Goal: Task Accomplishment & Management: Manage account settings

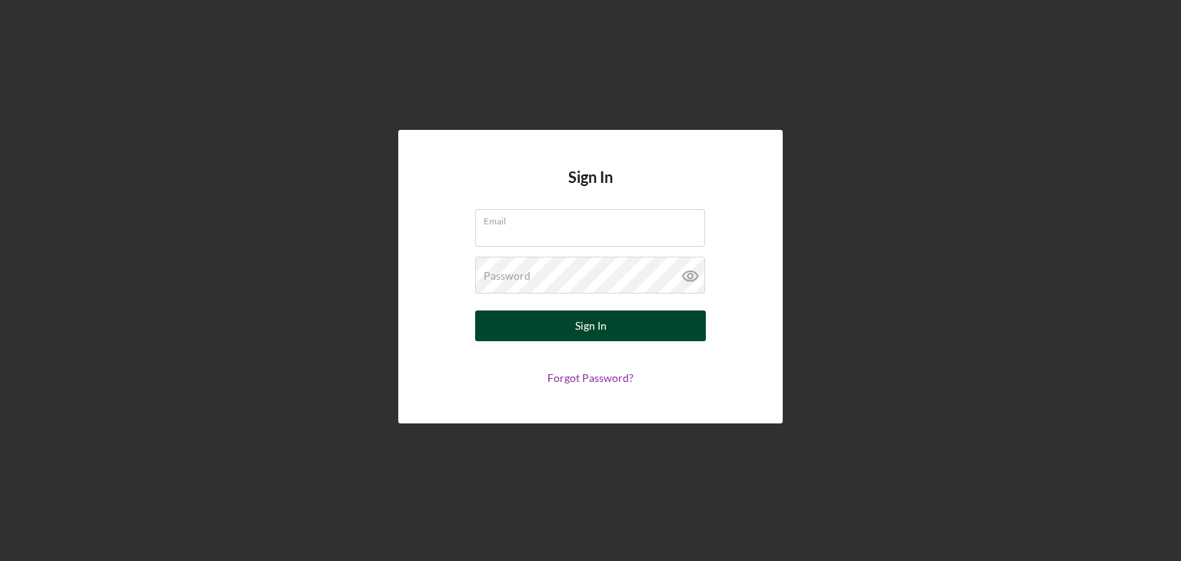
type input "[EMAIL_ADDRESS][DOMAIN_NAME]"
click at [587, 314] on div "Sign In" at bounding box center [591, 326] width 32 height 31
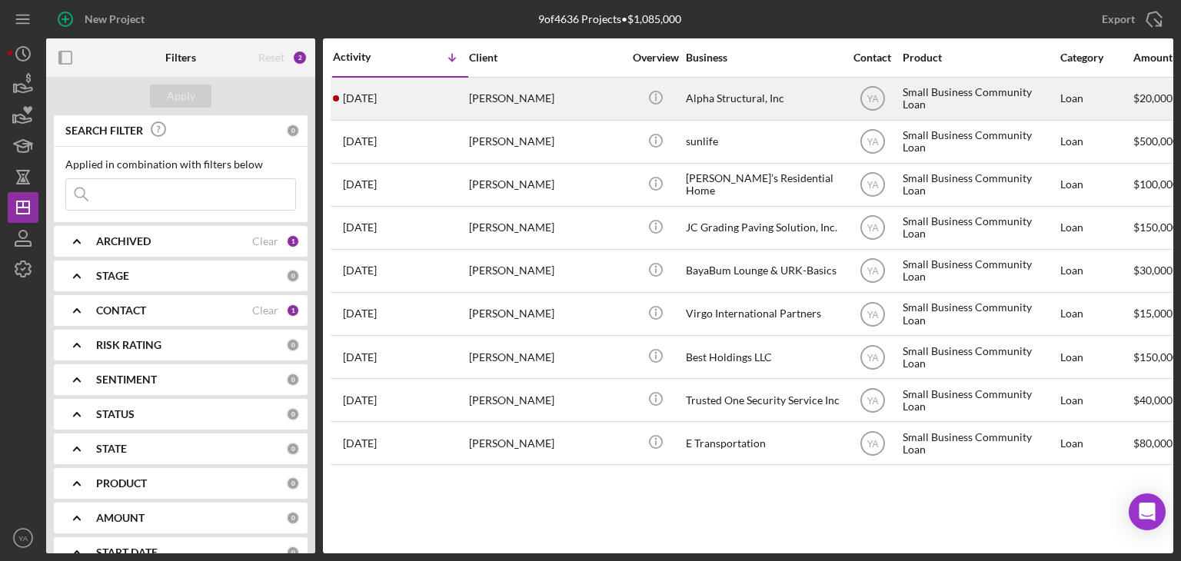
click at [722, 111] on div "Alpha Structural, Inc" at bounding box center [763, 98] width 154 height 41
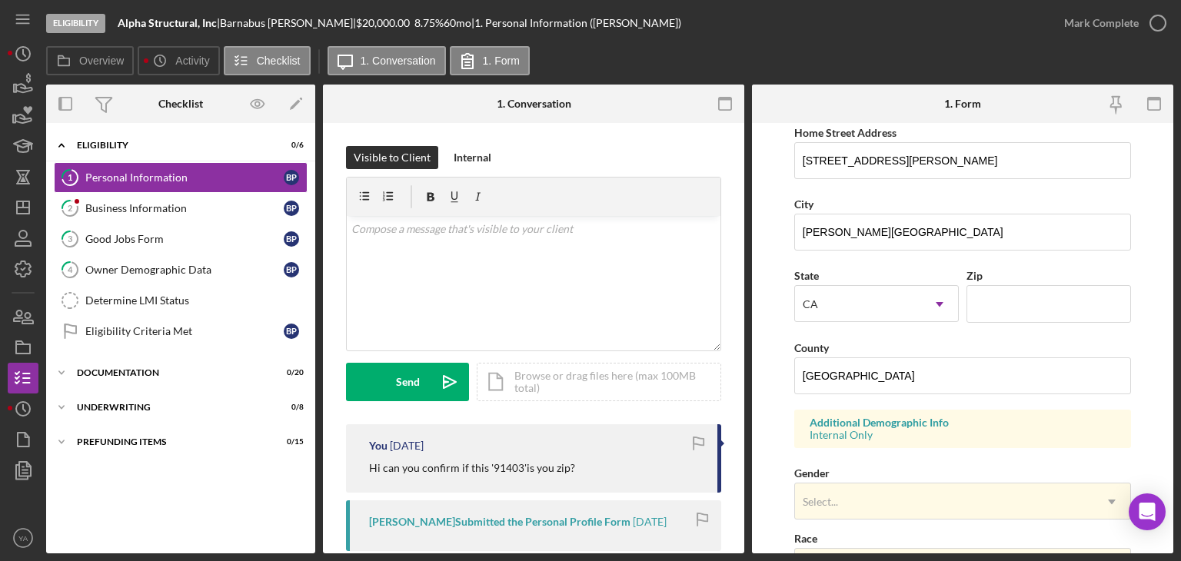
scroll to position [593, 0]
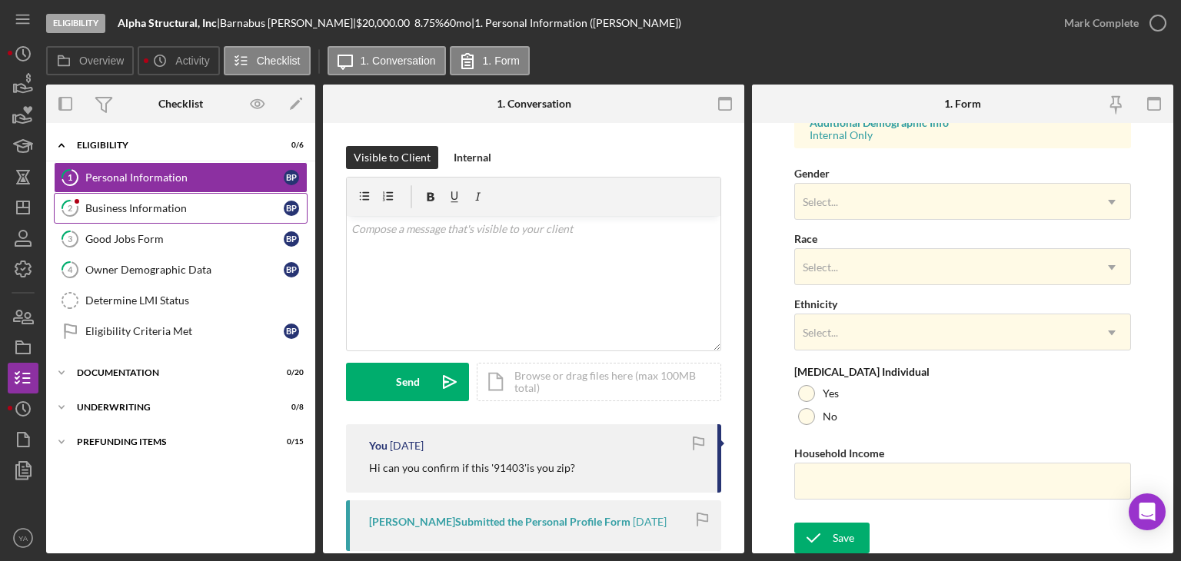
click at [184, 207] on div "Business Information" at bounding box center [184, 208] width 198 height 12
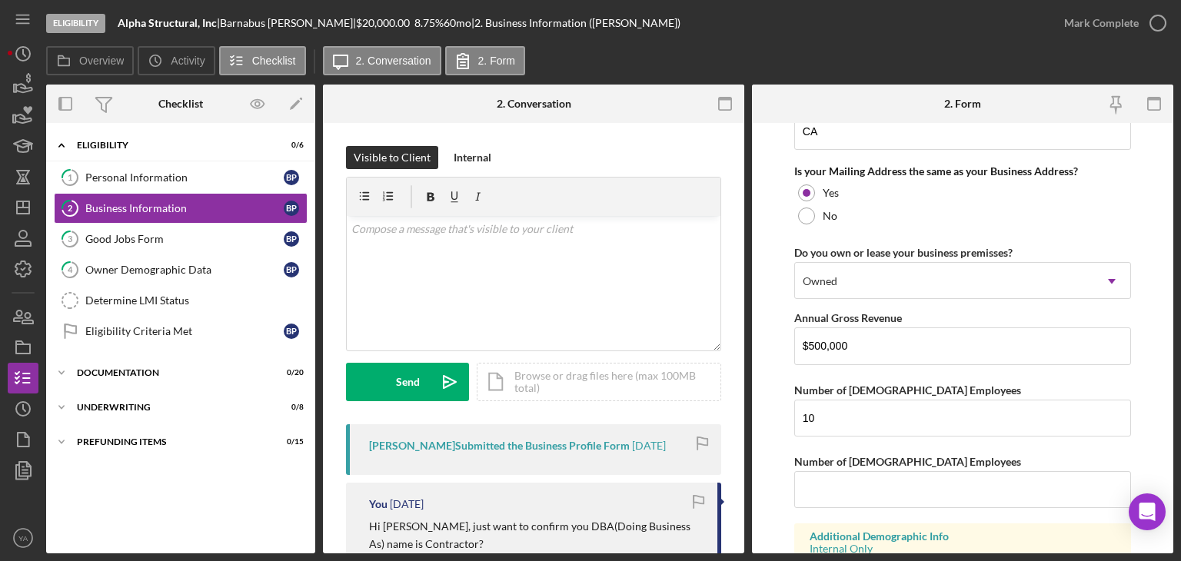
scroll to position [1271, 0]
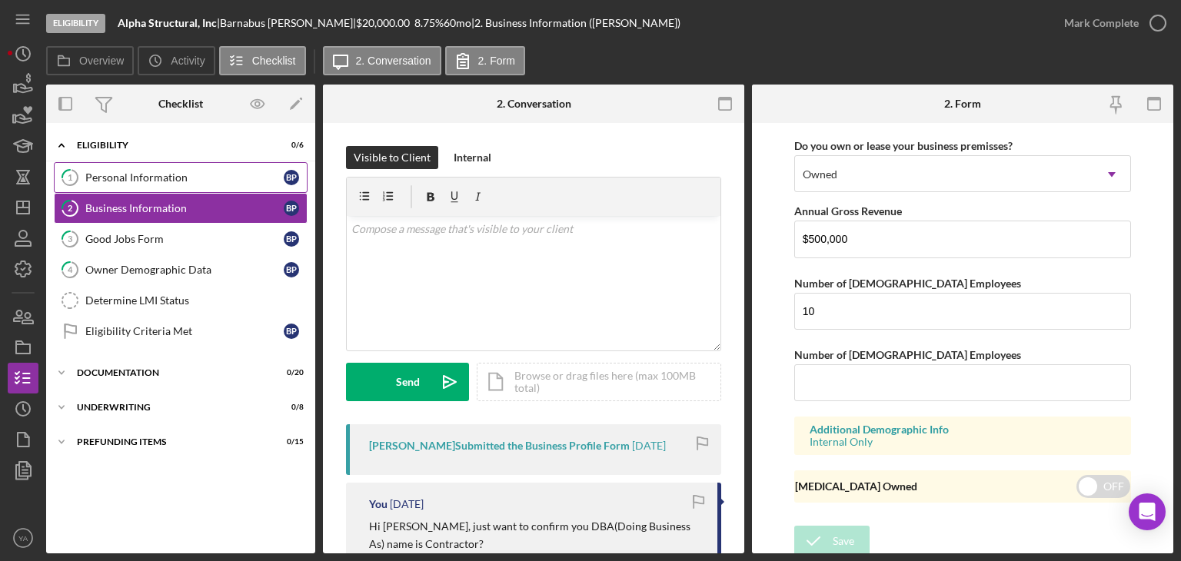
click at [226, 167] on link "1 Personal Information B P" at bounding box center [181, 177] width 254 height 31
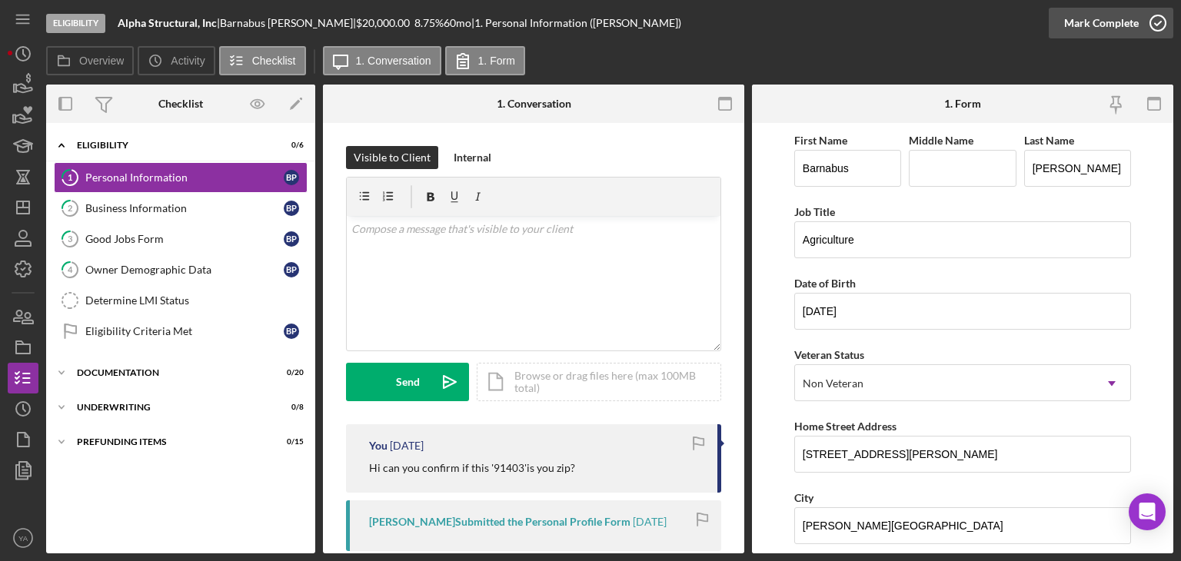
click at [1151, 32] on icon "button" at bounding box center [1157, 23] width 38 height 38
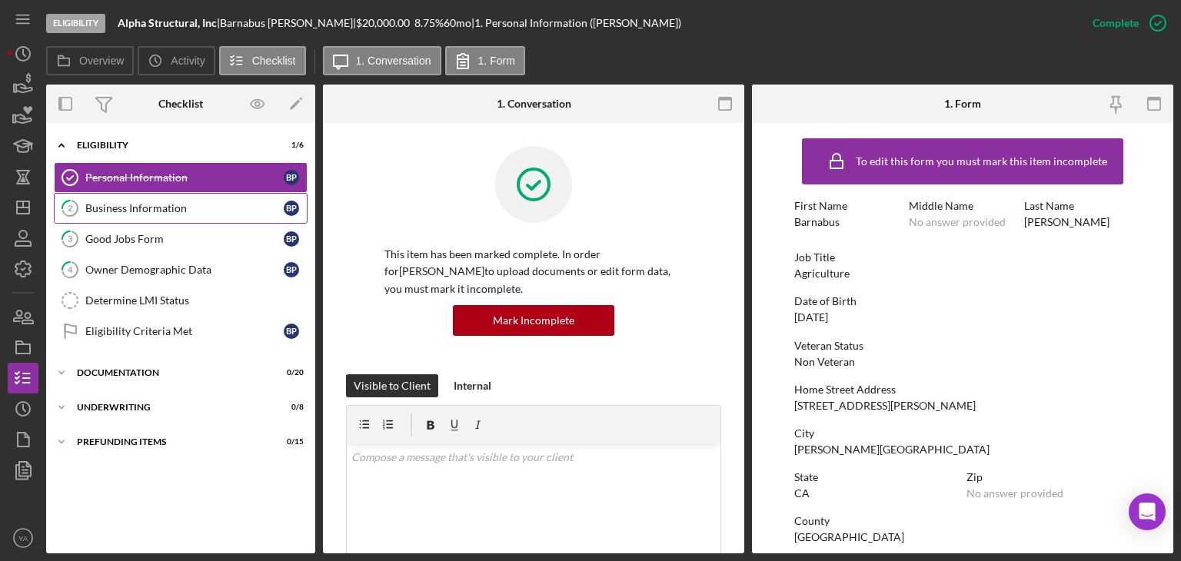
click at [212, 214] on link "2 Business Information B P" at bounding box center [181, 208] width 254 height 31
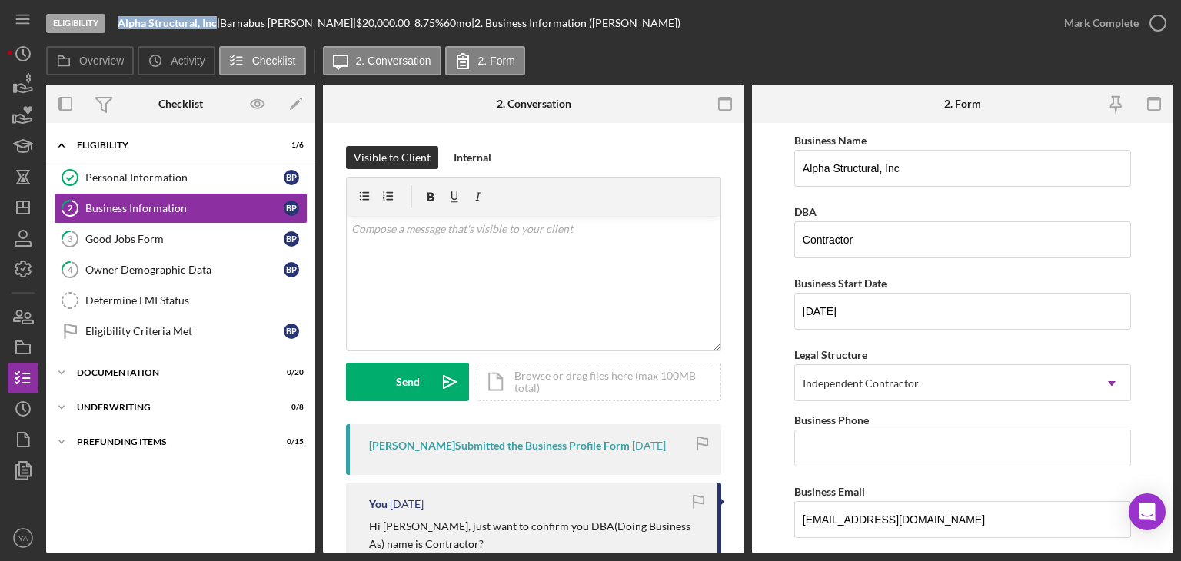
drag, startPoint x: 117, startPoint y: 22, endPoint x: 214, endPoint y: 22, distance: 97.6
click at [214, 22] on div "Eligibility Alpha Structural, Inc | [PERSON_NAME] | $20,000.00 8.75 % 60 mo | 2…" at bounding box center [547, 23] width 1002 height 46
copy b "Alpha Structural, Inc"
click at [642, 124] on div "Visible to Client Internal v Color teal Color pink Remove color Add row above A…" at bounding box center [533, 492] width 421 height 739
click at [12, 527] on icon "YA" at bounding box center [23, 538] width 31 height 38
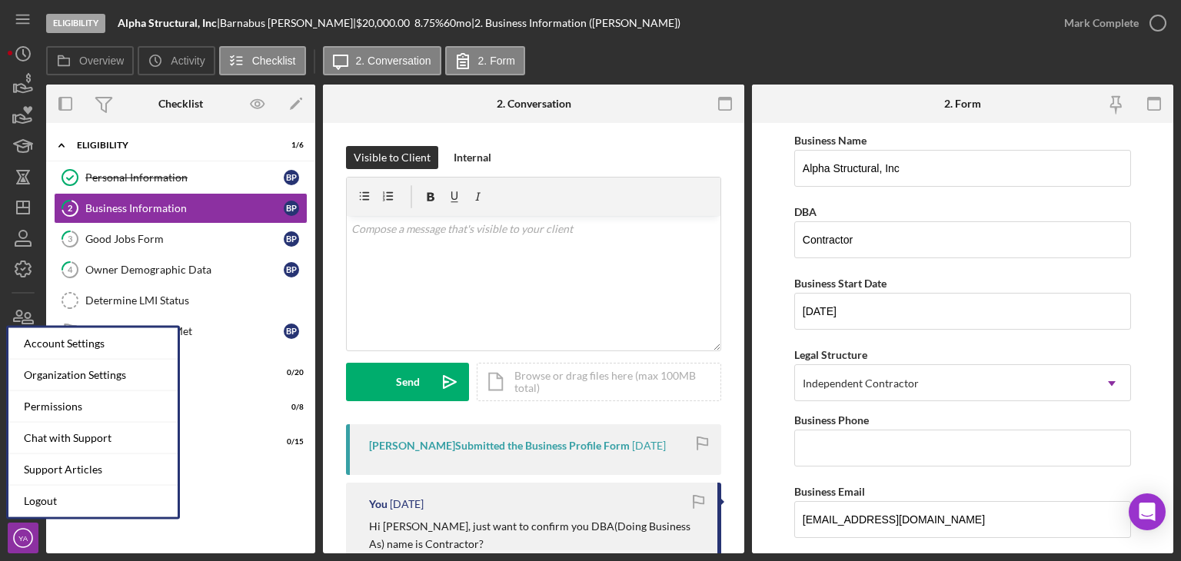
click at [769, 281] on form "Business Name Alpha Structural, Inc DBA Contractor Business Start Date [DATE] L…" at bounding box center [962, 338] width 421 height 430
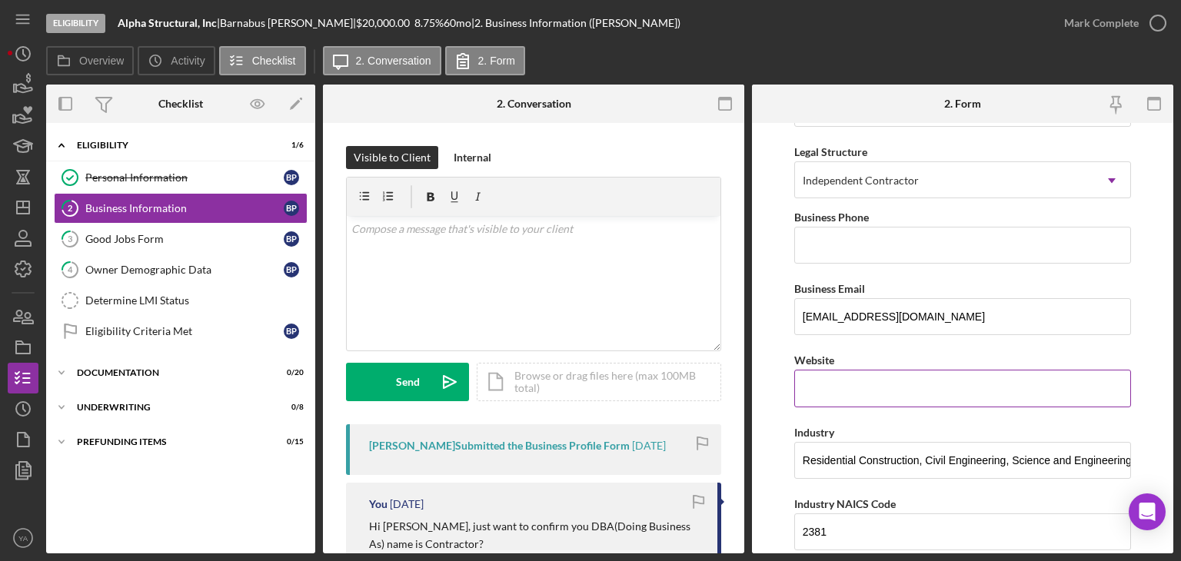
scroll to position [77, 0]
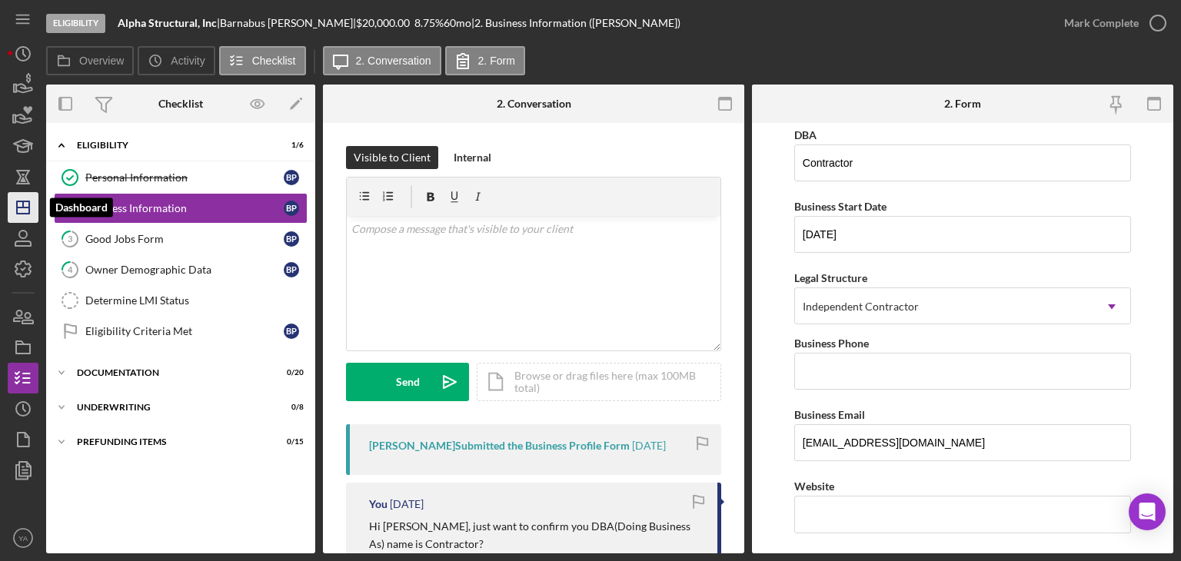
click at [17, 211] on polygon "button" at bounding box center [23, 207] width 12 height 12
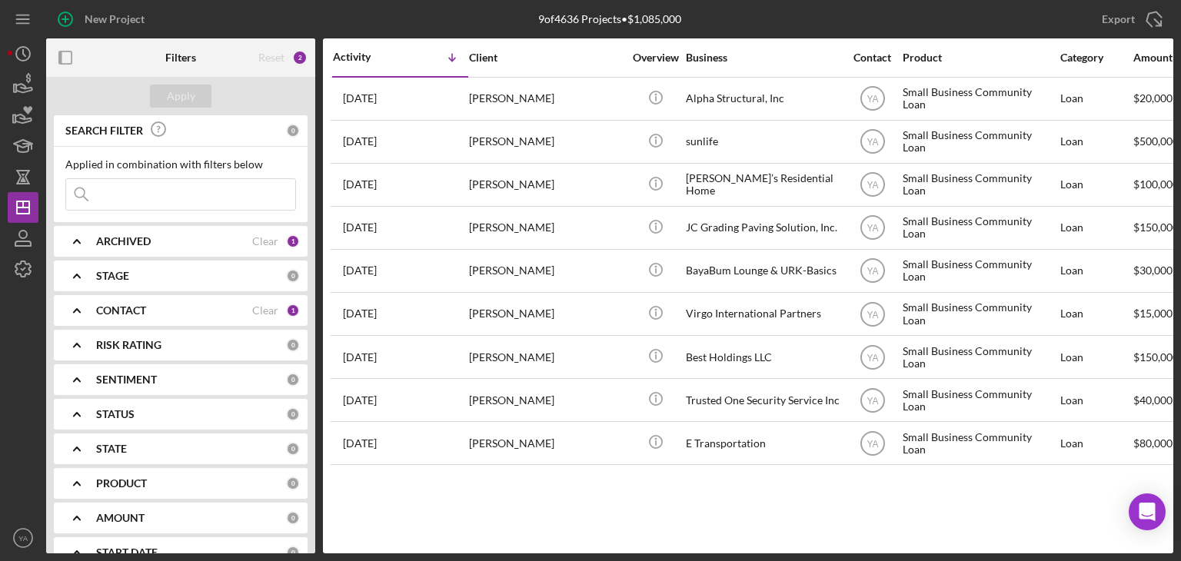
click at [188, 240] on div "ARCHIVED" at bounding box center [174, 241] width 156 height 12
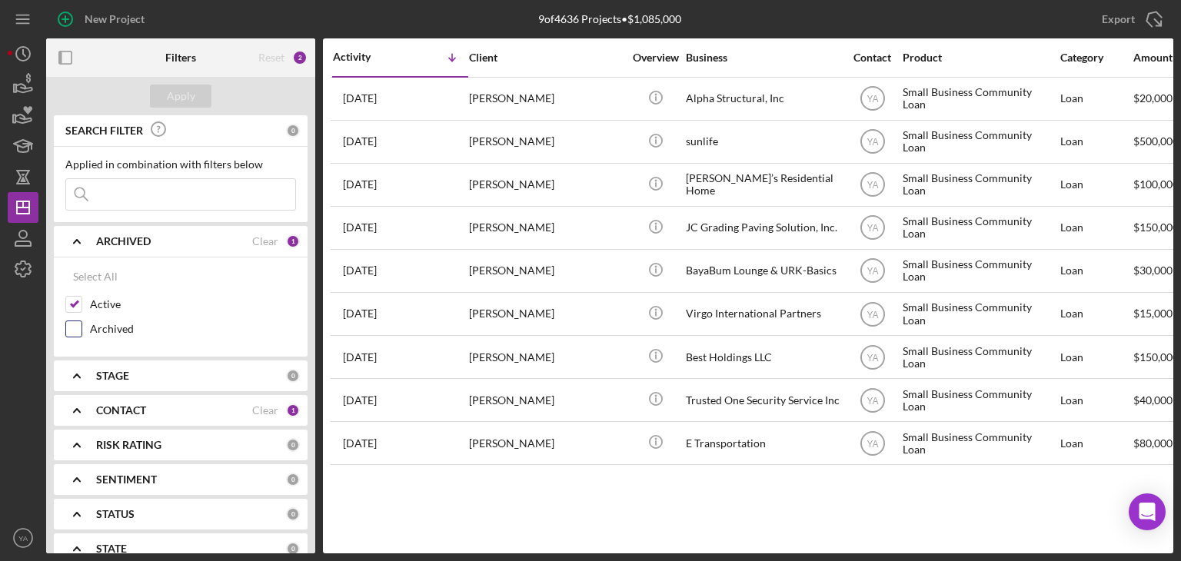
click at [80, 324] on input "Archived" at bounding box center [73, 328] width 15 height 15
click at [190, 108] on div "Apply" at bounding box center [180, 96] width 269 height 38
click at [200, 104] on button "Apply" at bounding box center [180, 96] width 61 height 23
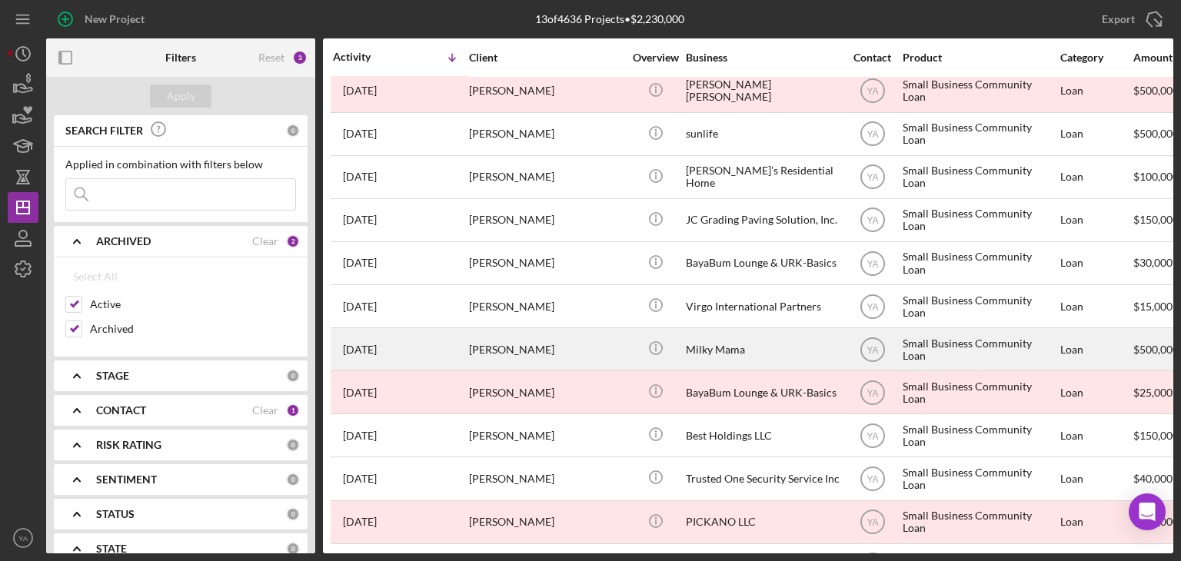
scroll to position [104, 0]
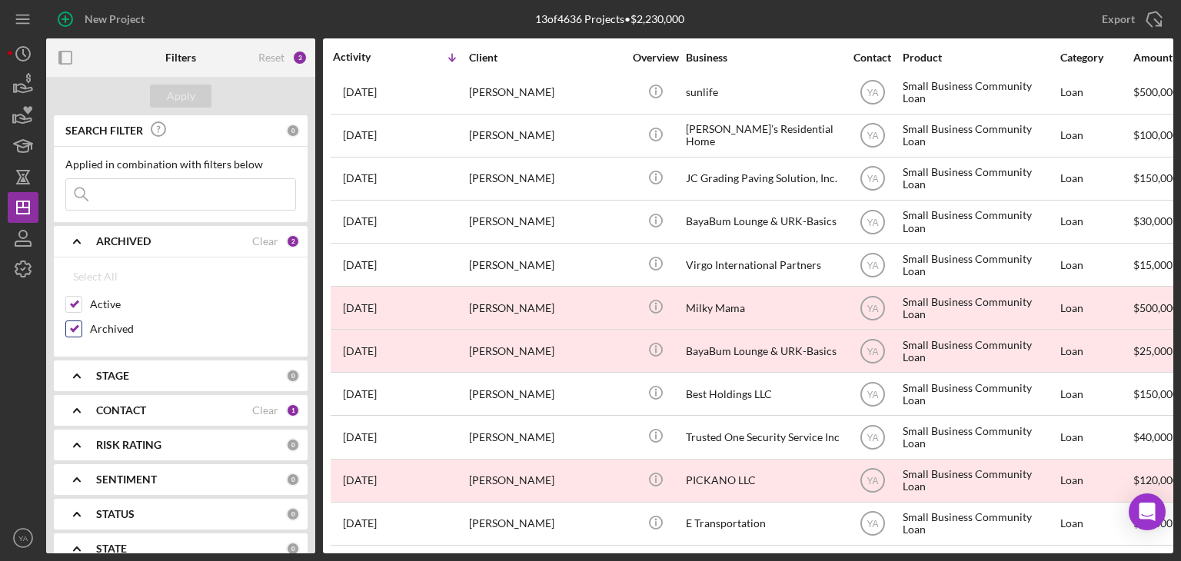
click at [77, 322] on input "Archived" at bounding box center [73, 328] width 15 height 15
checkbox input "false"
click at [180, 90] on div "Apply" at bounding box center [181, 96] width 28 height 23
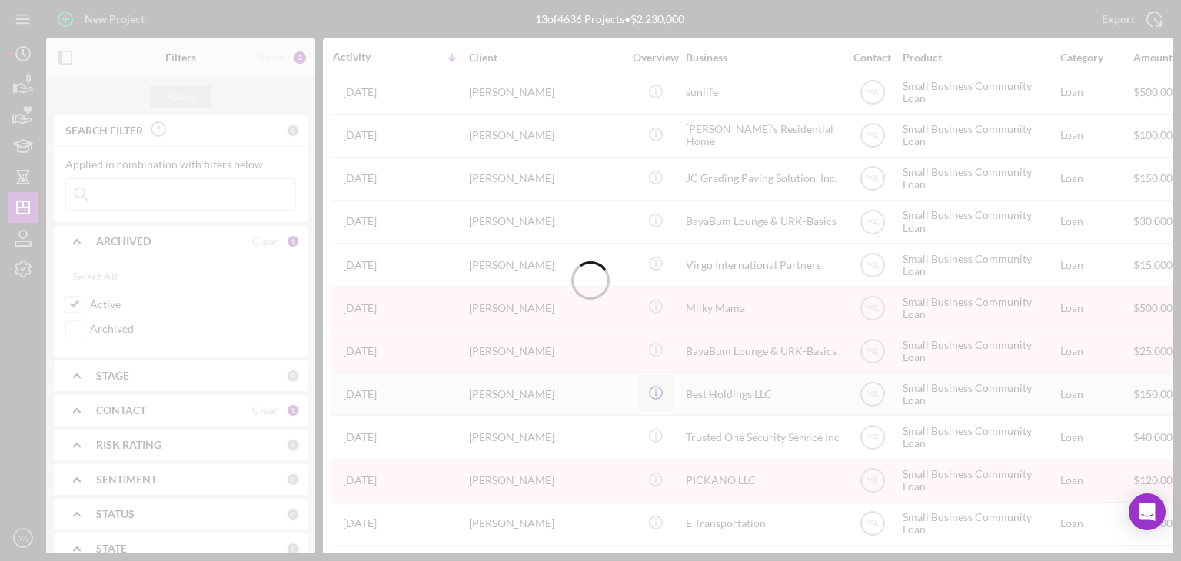
scroll to position [0, 0]
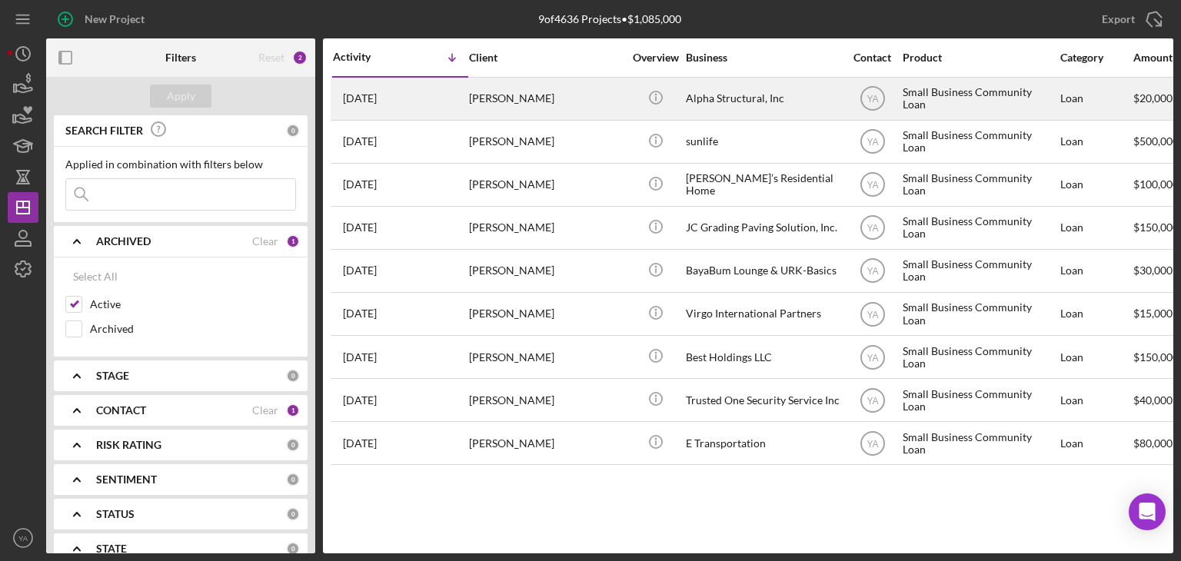
click at [618, 89] on div "[PERSON_NAME]" at bounding box center [546, 98] width 154 height 41
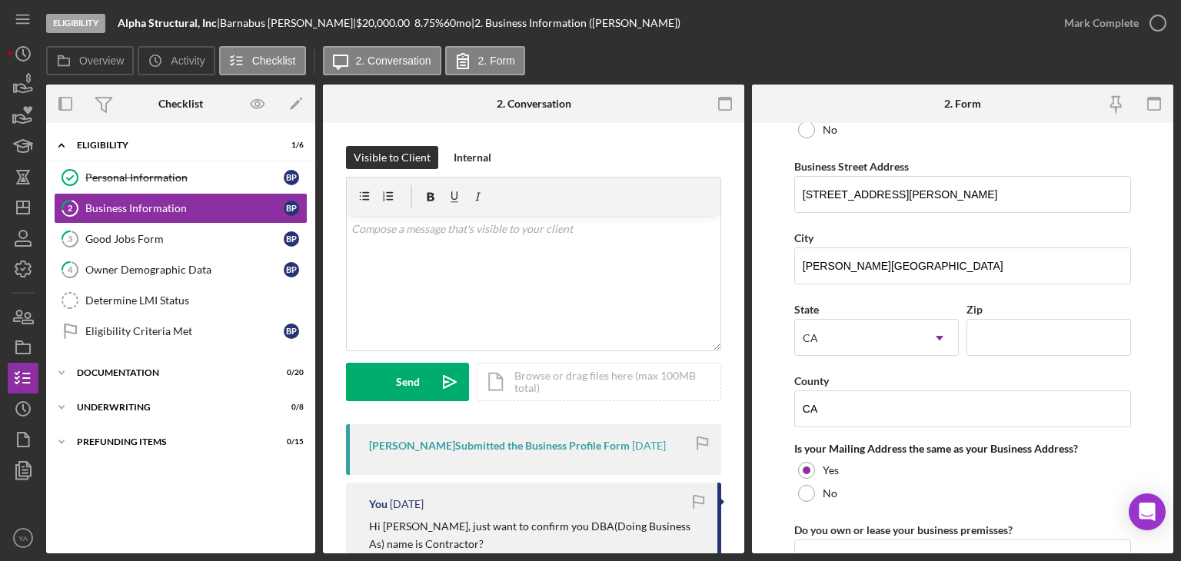
scroll to position [425, 0]
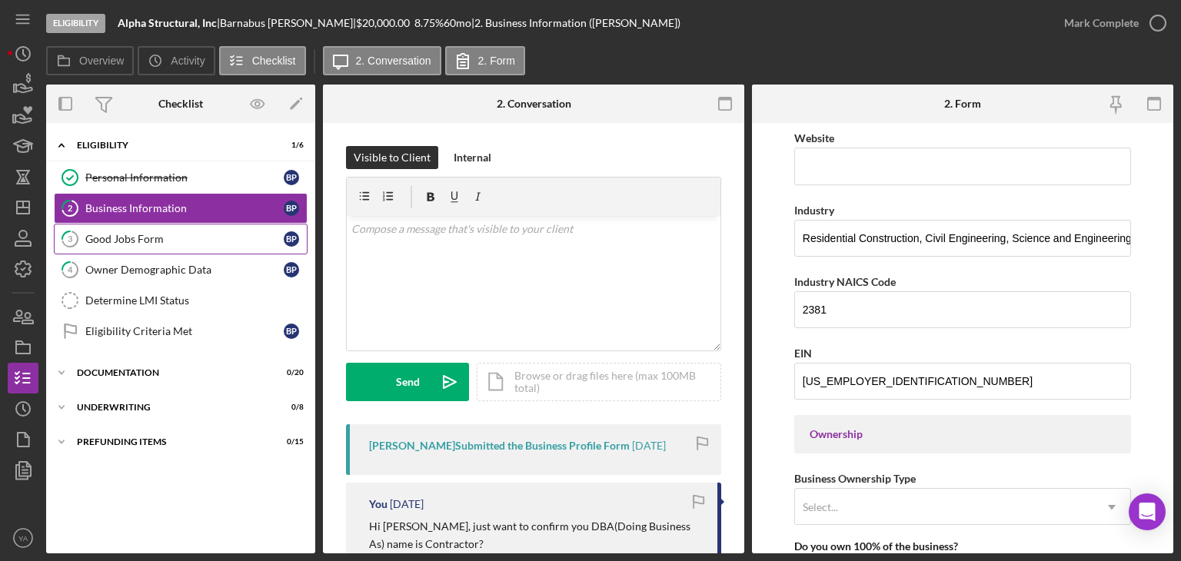
click at [220, 247] on link "3 Good Jobs Form B P" at bounding box center [181, 239] width 254 height 31
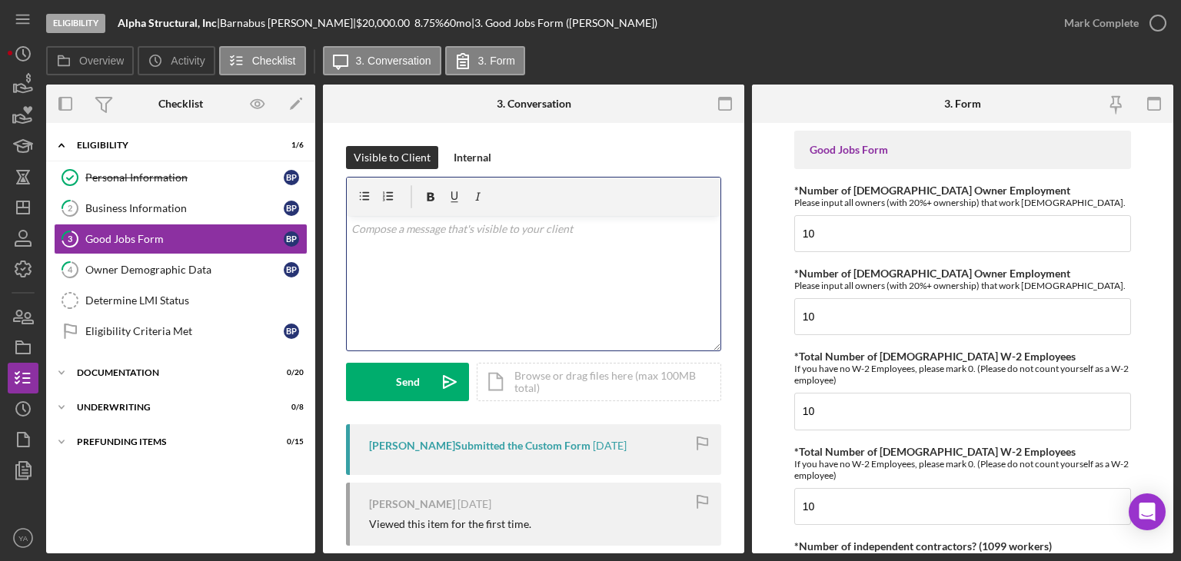
click at [495, 276] on div "v Color teal Color pink Remove color Add row above Add row below Add column bef…" at bounding box center [534, 283] width 374 height 135
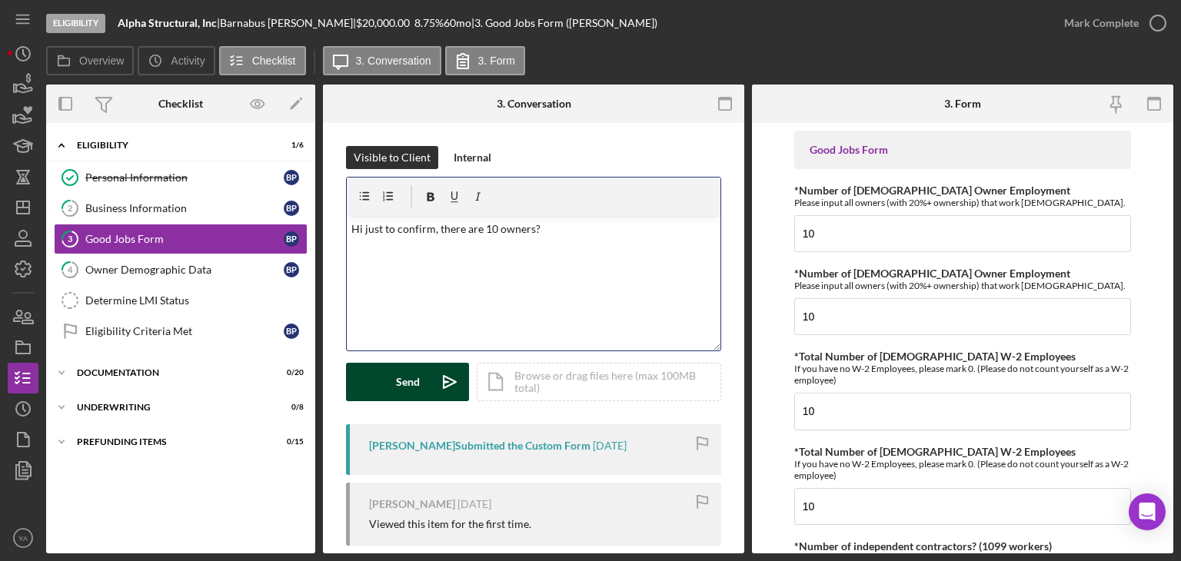
click at [459, 379] on icon "Icon/icon-invite-send" at bounding box center [449, 382] width 38 height 38
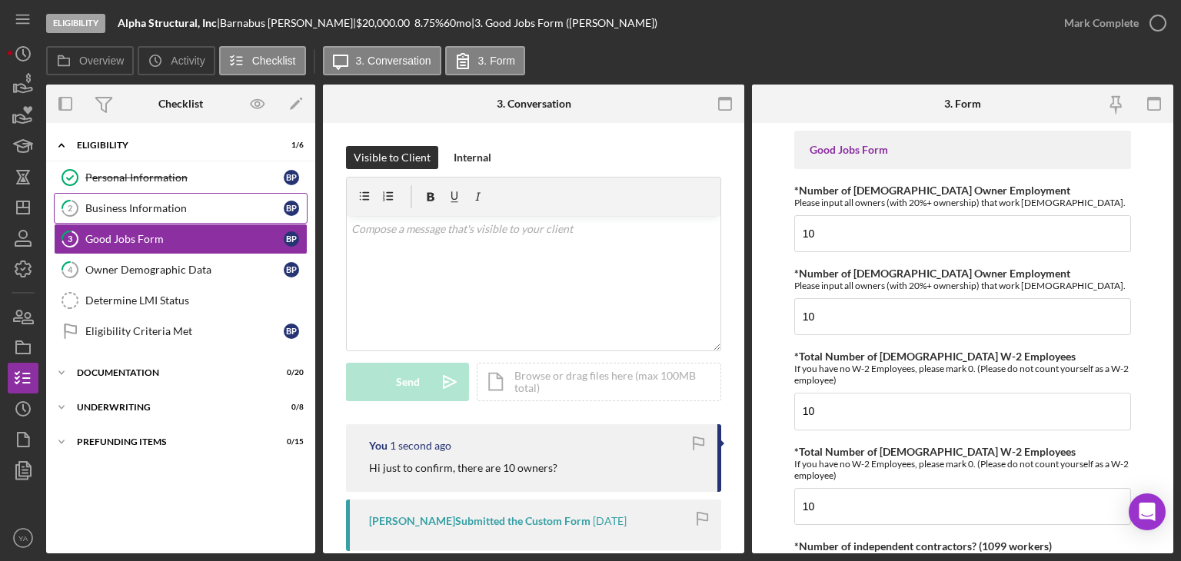
click at [192, 216] on link "2 Business Information B P" at bounding box center [181, 208] width 254 height 31
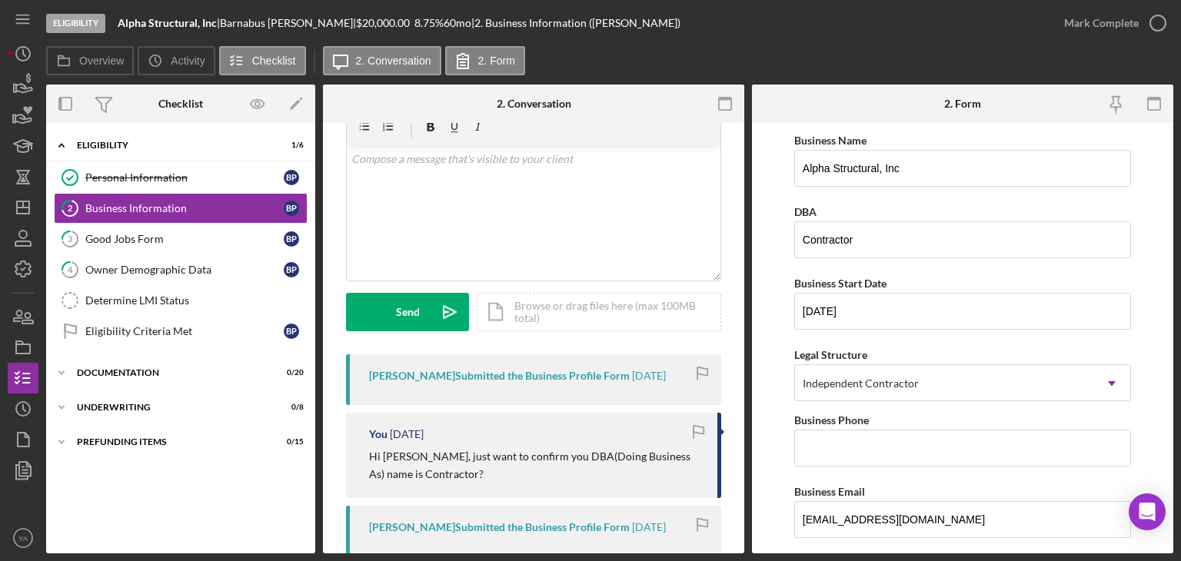
scroll to position [154, 0]
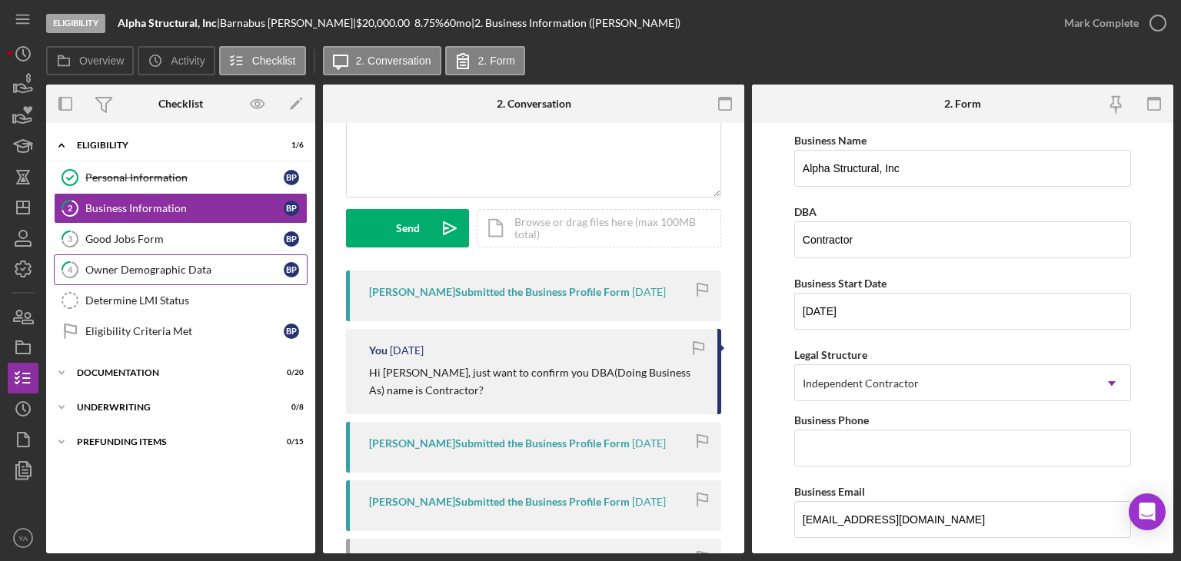
click at [135, 256] on link "4 Owner Demographic Data B P" at bounding box center [181, 269] width 254 height 31
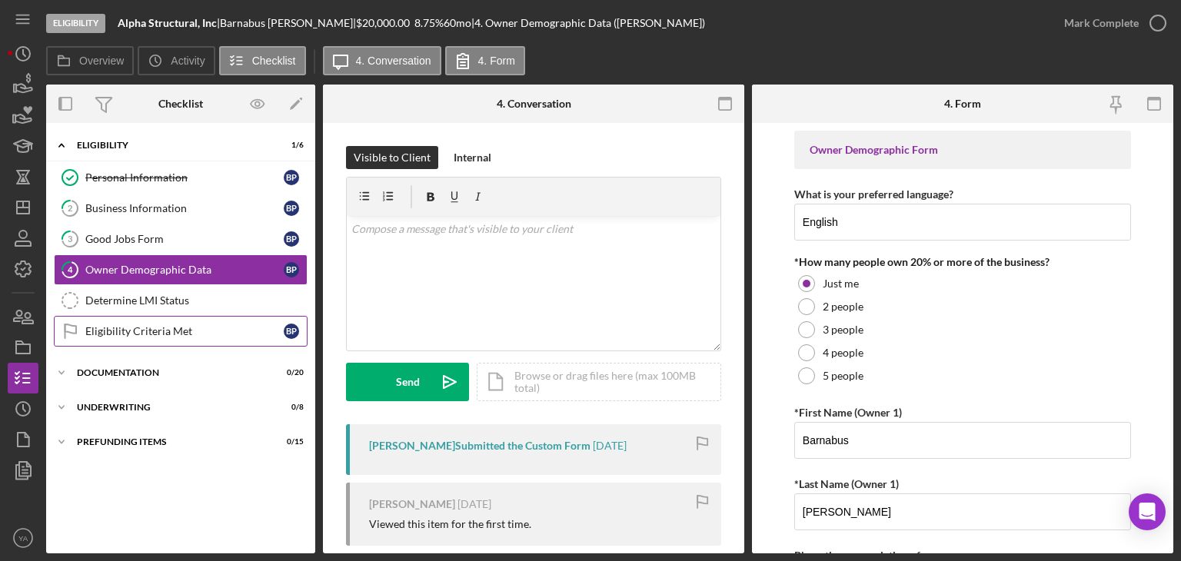
click at [154, 325] on div "Eligibility Criteria Met" at bounding box center [184, 331] width 198 height 12
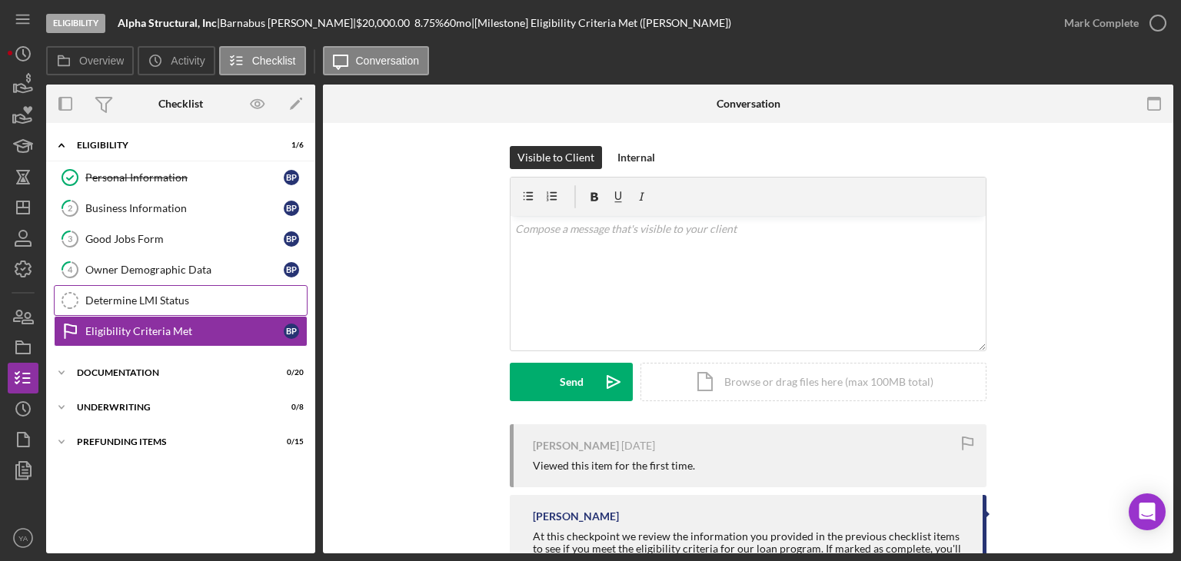
click at [245, 301] on div "Determine LMI Status" at bounding box center [195, 300] width 221 height 12
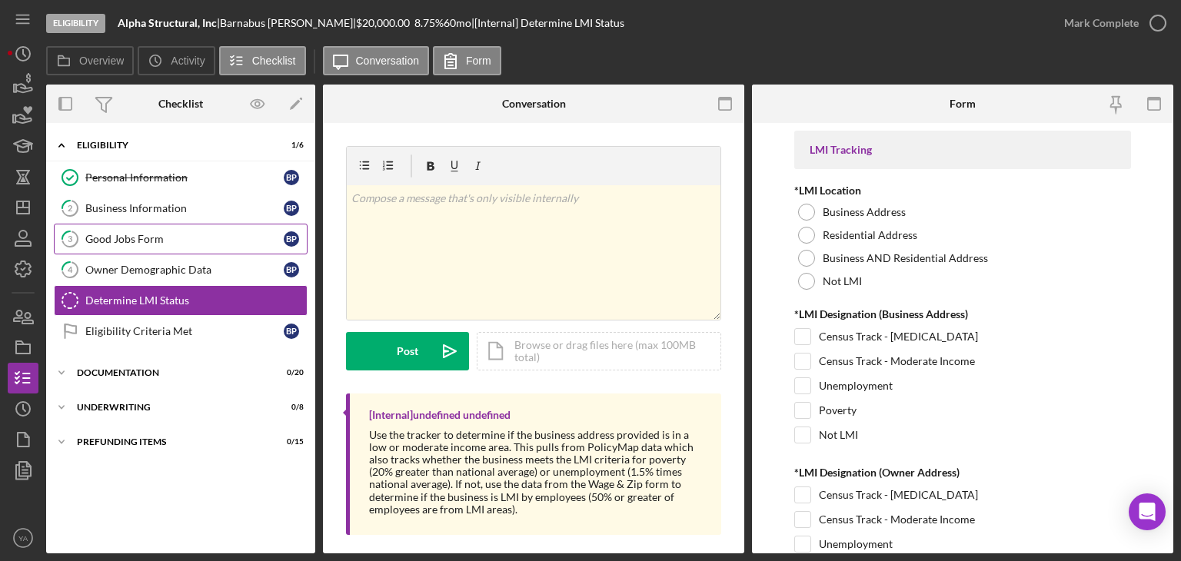
drag, startPoint x: 205, startPoint y: 255, endPoint x: 206, endPoint y: 242, distance: 13.1
click at [206, 243] on div "Personal Information Personal Information B P 2 Business Information B P 3 Good…" at bounding box center [180, 258] width 269 height 192
click at [203, 266] on div "Owner Demographic Data" at bounding box center [184, 270] width 198 height 12
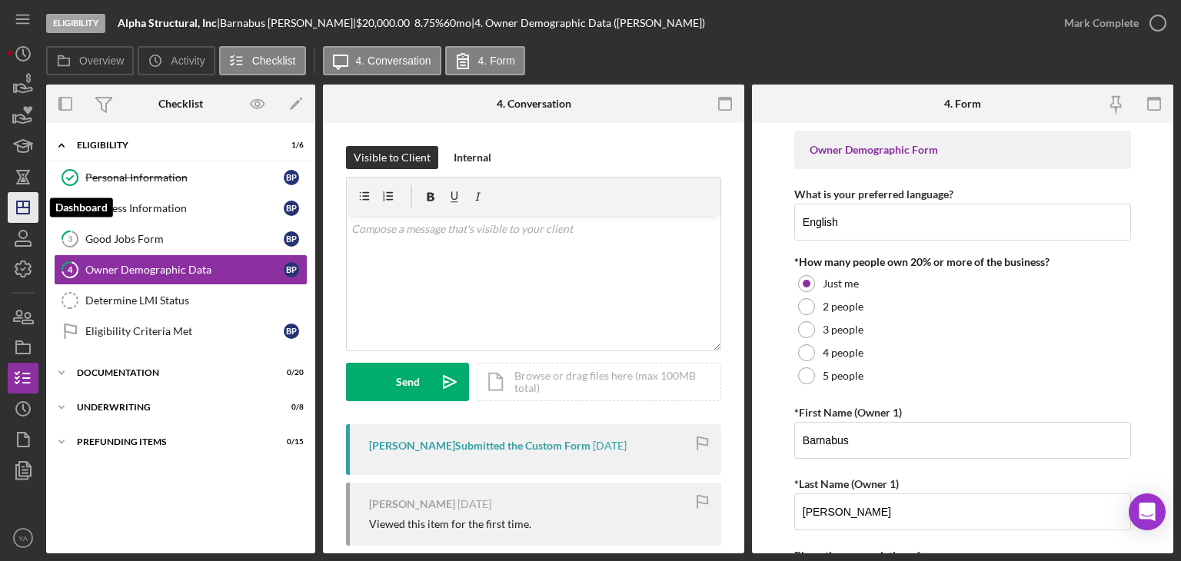
click at [18, 218] on icon "Icon/Dashboard" at bounding box center [23, 207] width 38 height 38
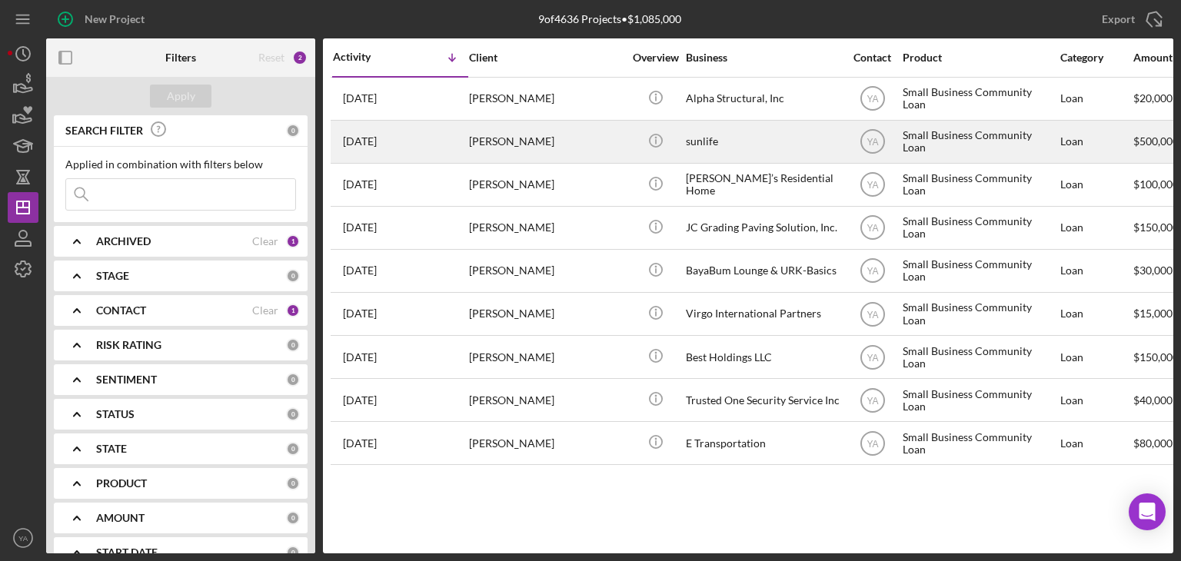
click at [769, 145] on div "sunlife" at bounding box center [763, 141] width 154 height 41
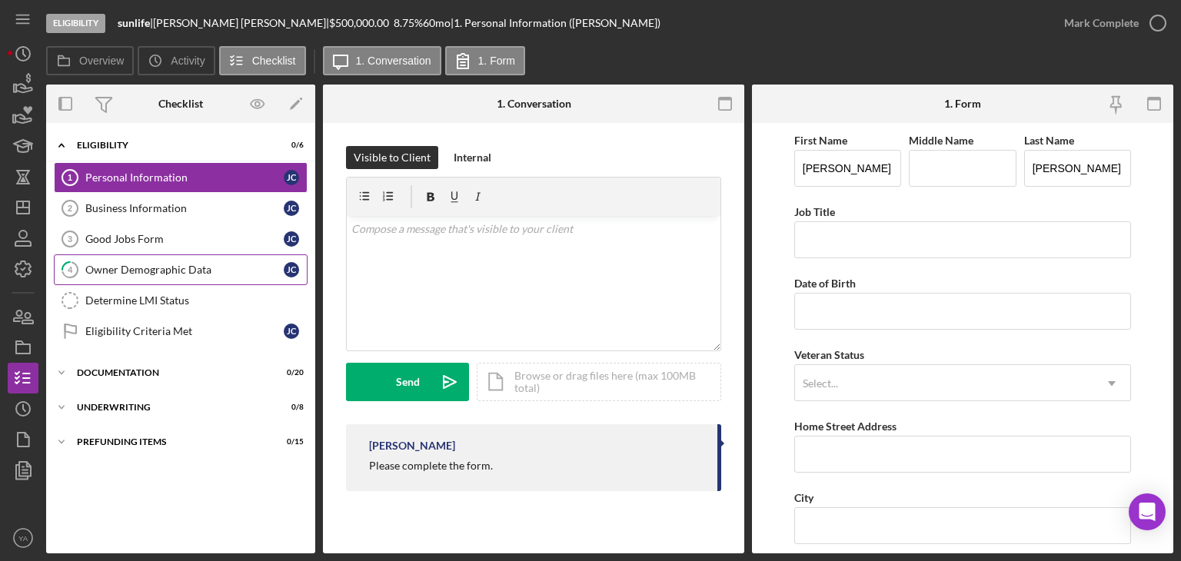
click at [211, 265] on div "Owner Demographic Data" at bounding box center [184, 270] width 198 height 12
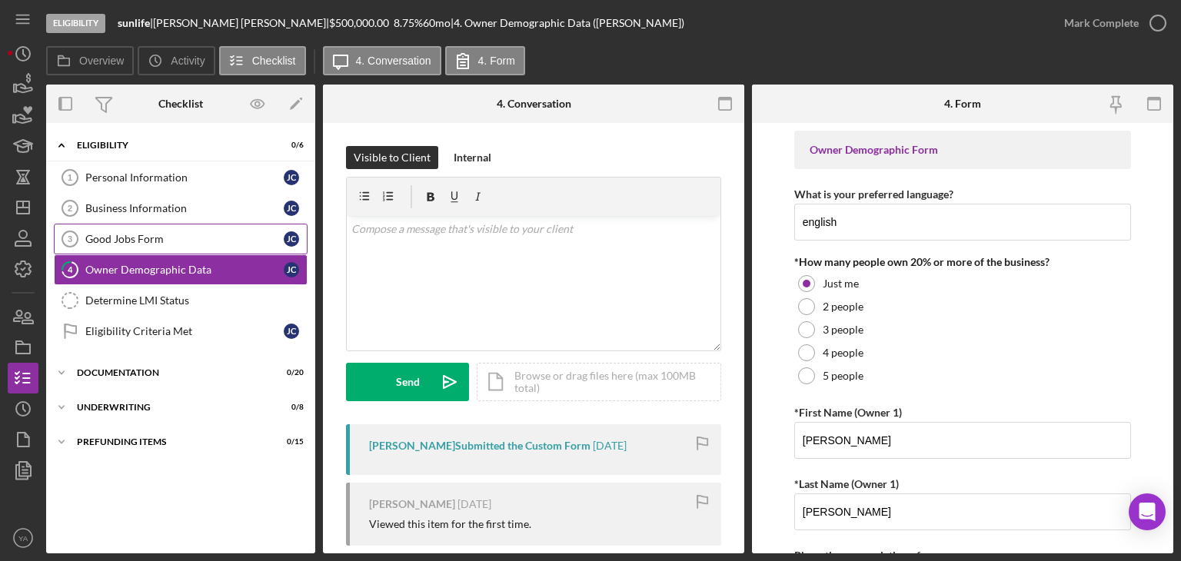
click at [195, 248] on link "Good Jobs Form 3 Good Jobs Form [PERSON_NAME]" at bounding box center [181, 239] width 254 height 31
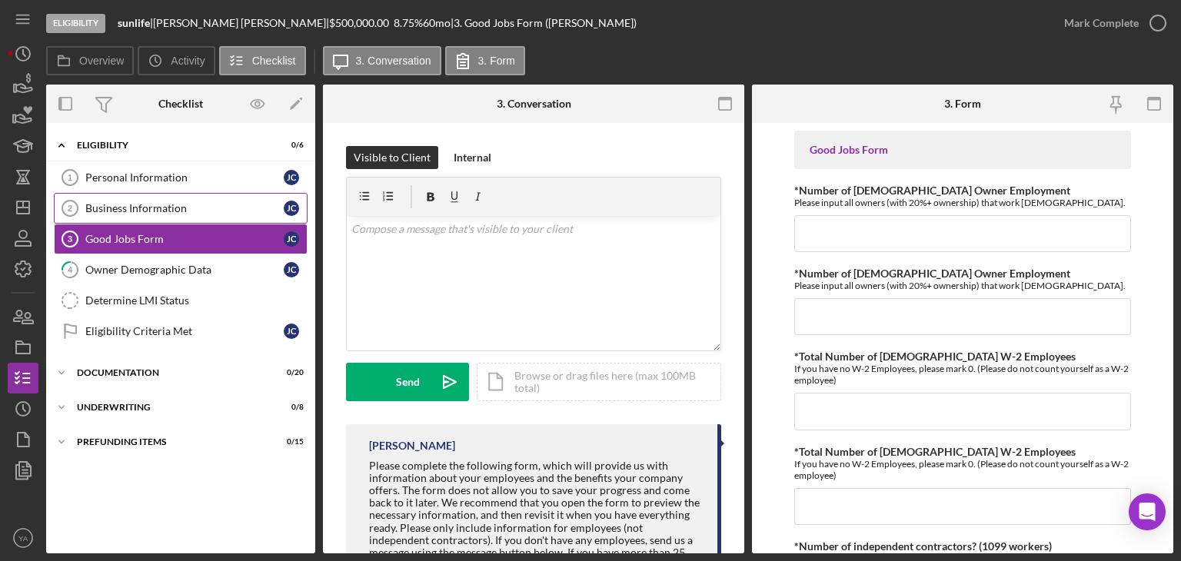
click at [174, 202] on div "Business Information" at bounding box center [184, 208] width 198 height 12
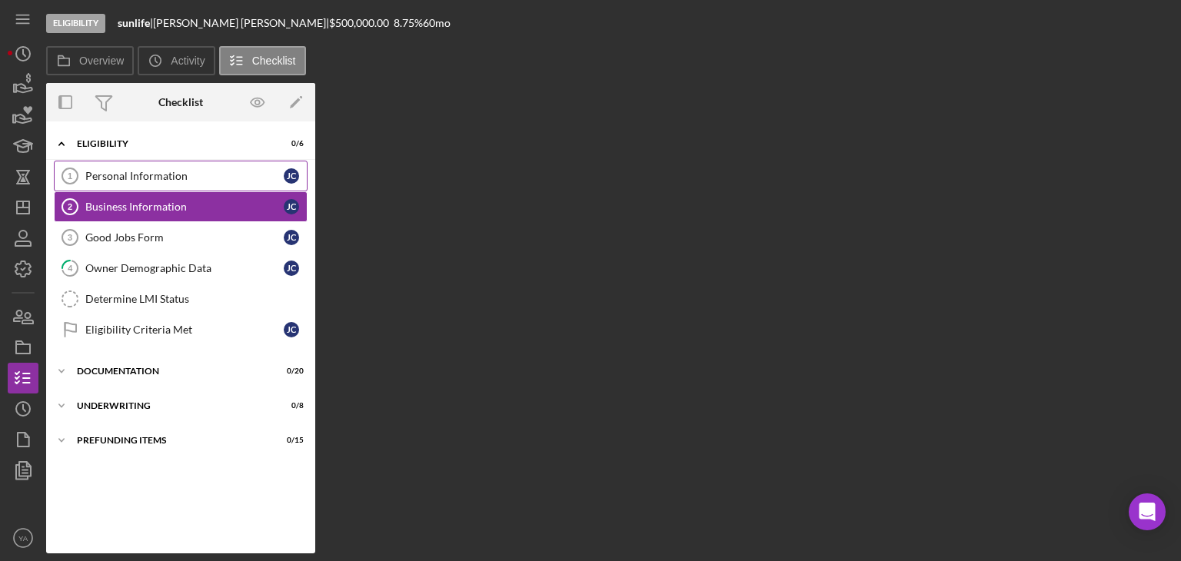
click at [192, 182] on div "Personal Information" at bounding box center [184, 176] width 198 height 12
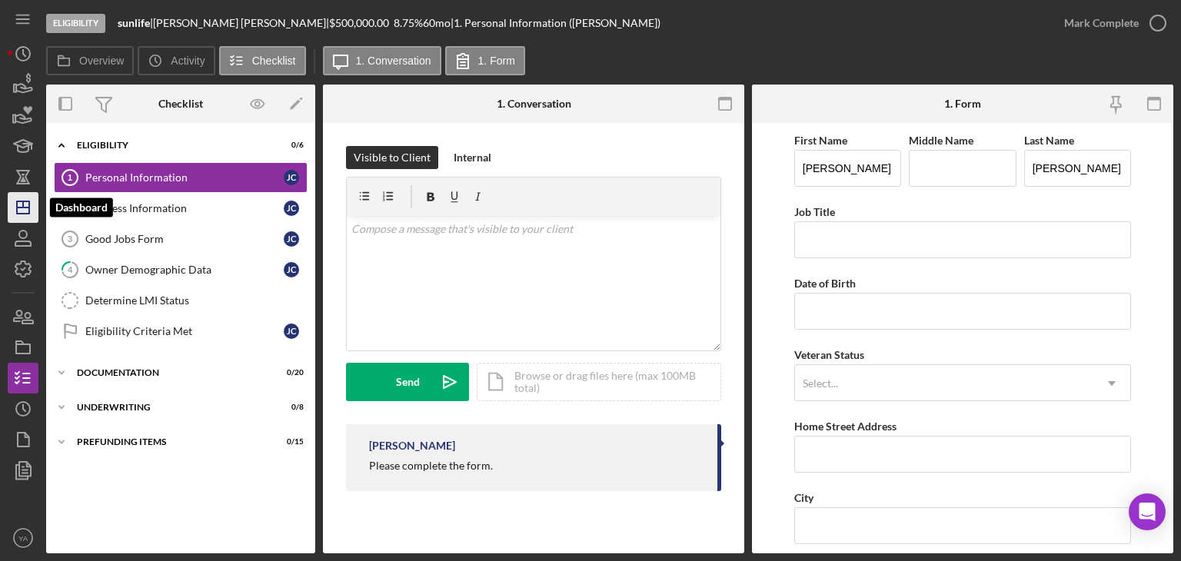
click at [26, 218] on icon "Icon/Dashboard" at bounding box center [23, 207] width 38 height 38
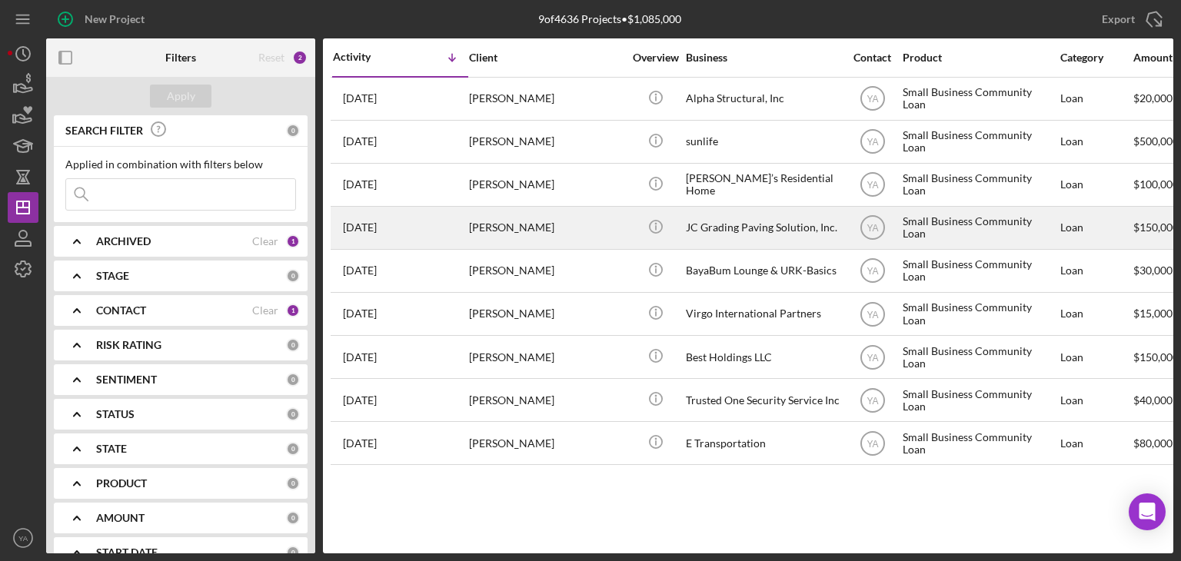
click at [738, 221] on div "JC Grading Paving Solution, Inc." at bounding box center [763, 228] width 154 height 41
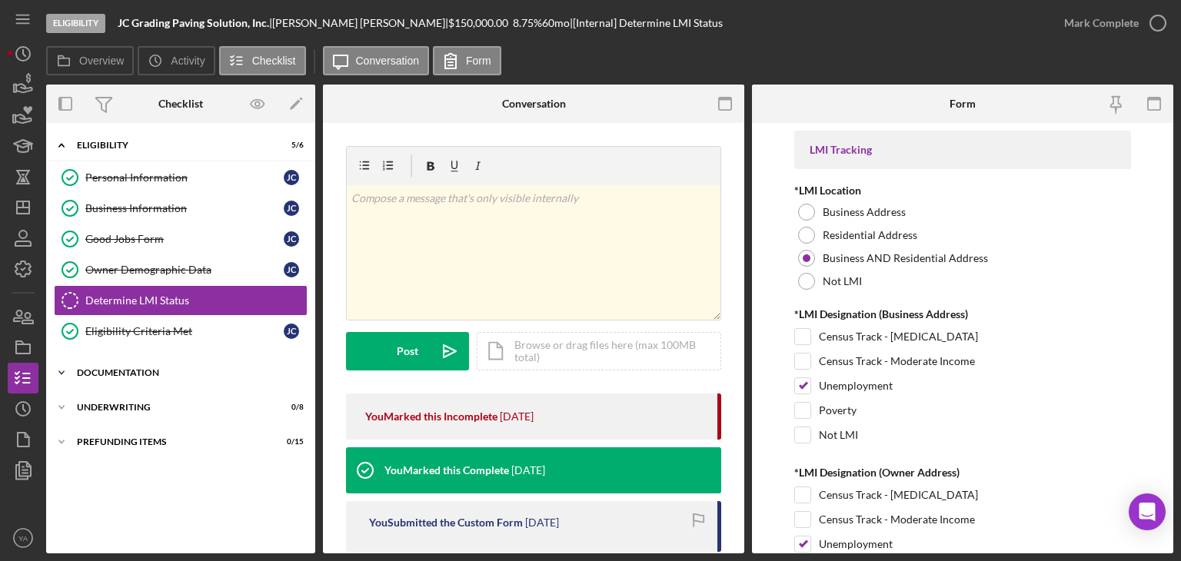
click at [154, 363] on div "Icon/Expander Documentation 17 / 20" at bounding box center [180, 372] width 269 height 31
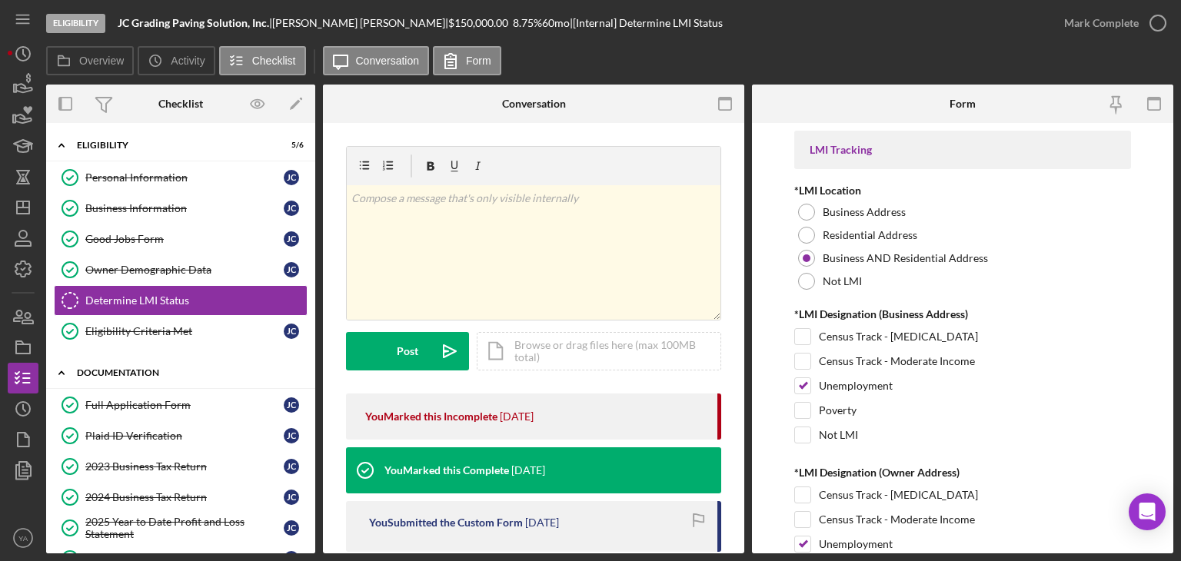
scroll to position [231, 0]
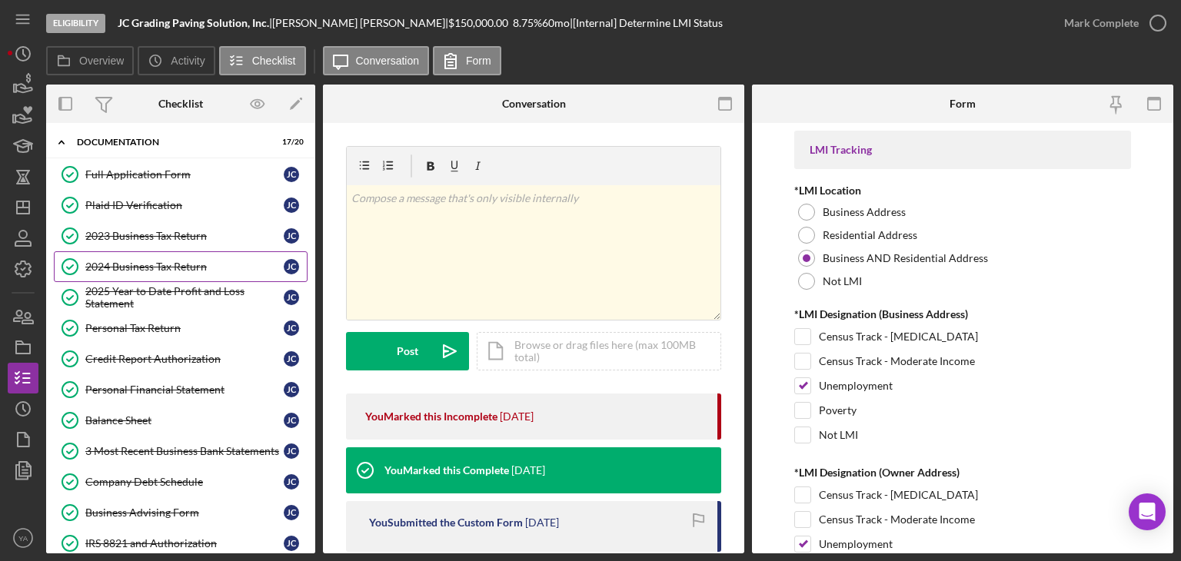
click at [171, 264] on div "2024 Business Tax Return" at bounding box center [184, 267] width 198 height 12
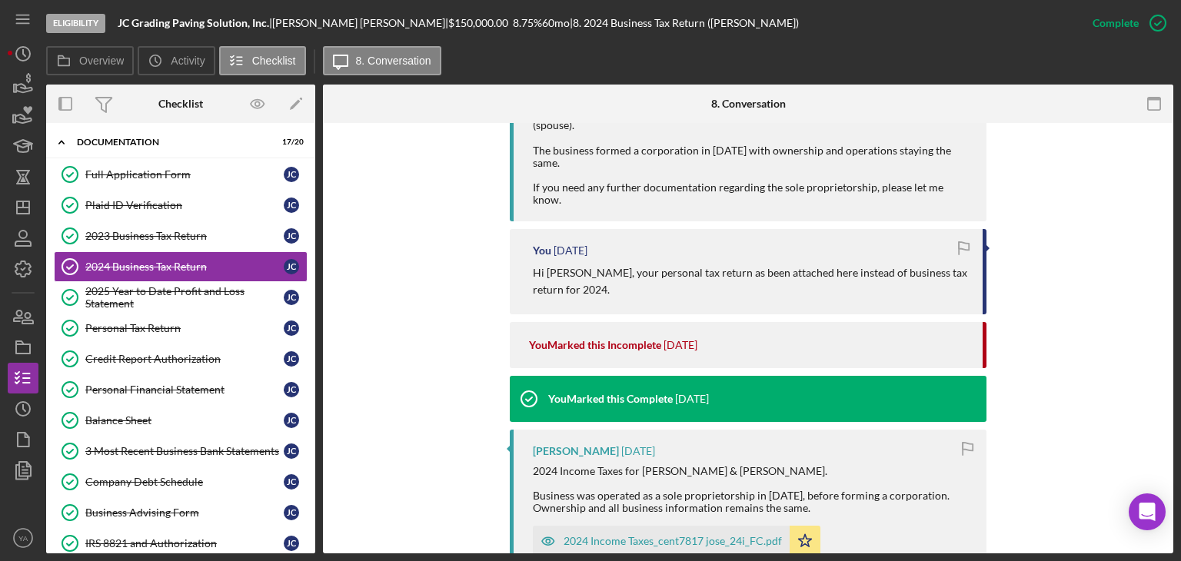
scroll to position [1064, 0]
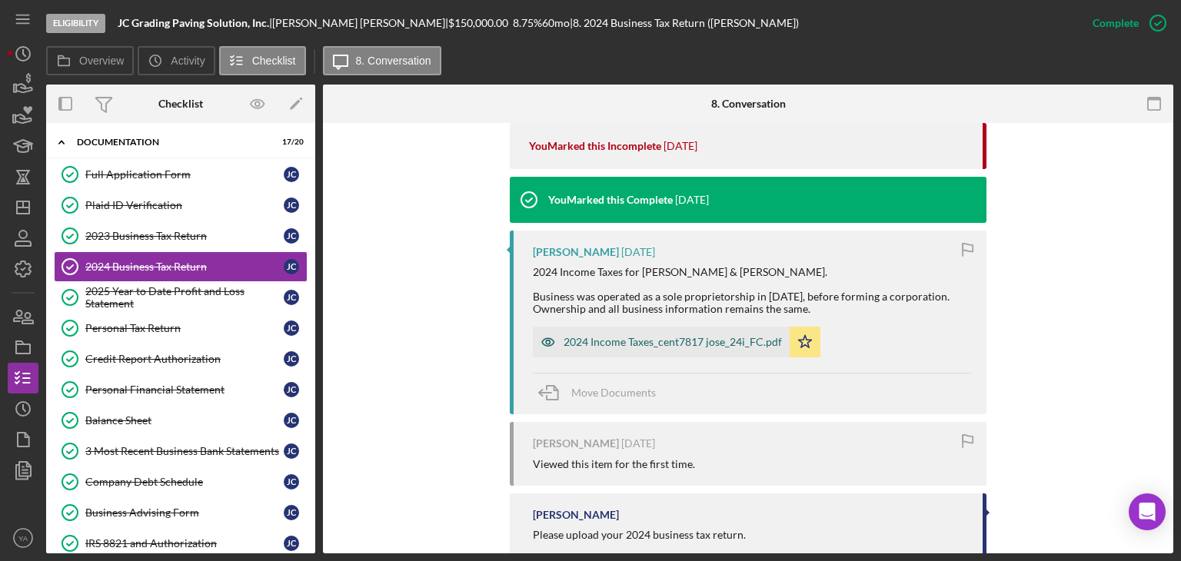
click at [675, 336] on div "2024 Income Taxes_cent7817 jose_24i_FC.pdf" at bounding box center [672, 342] width 218 height 12
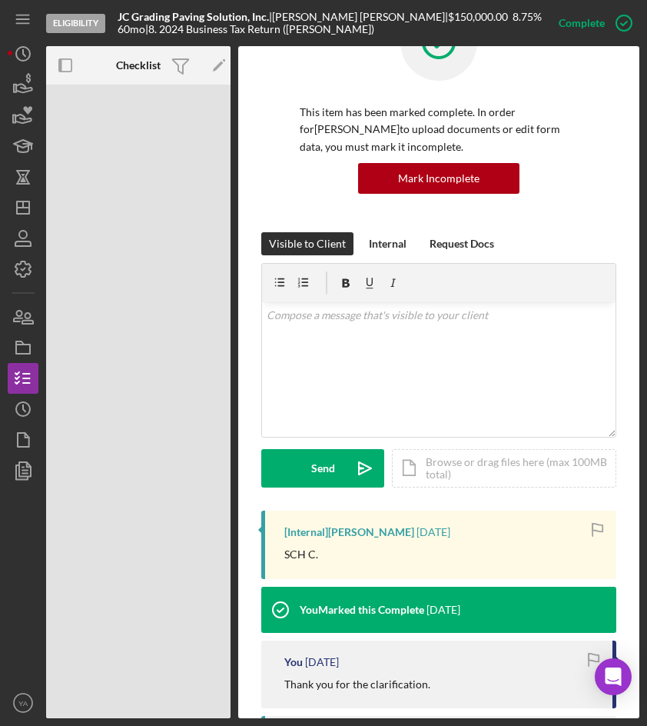
scroll to position [0, 0]
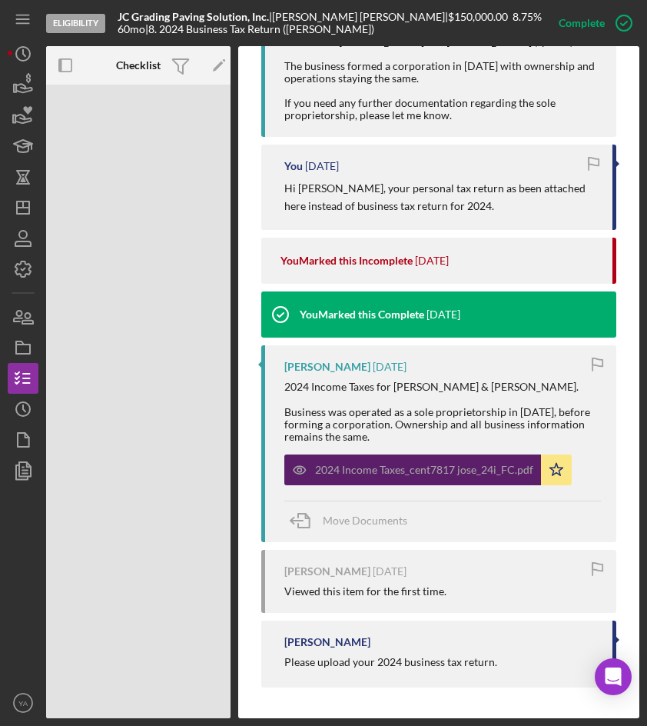
click at [405, 467] on div "2024 Income Taxes_cent7817 jose_24i_FC.pdf" at bounding box center [424, 469] width 218 height 12
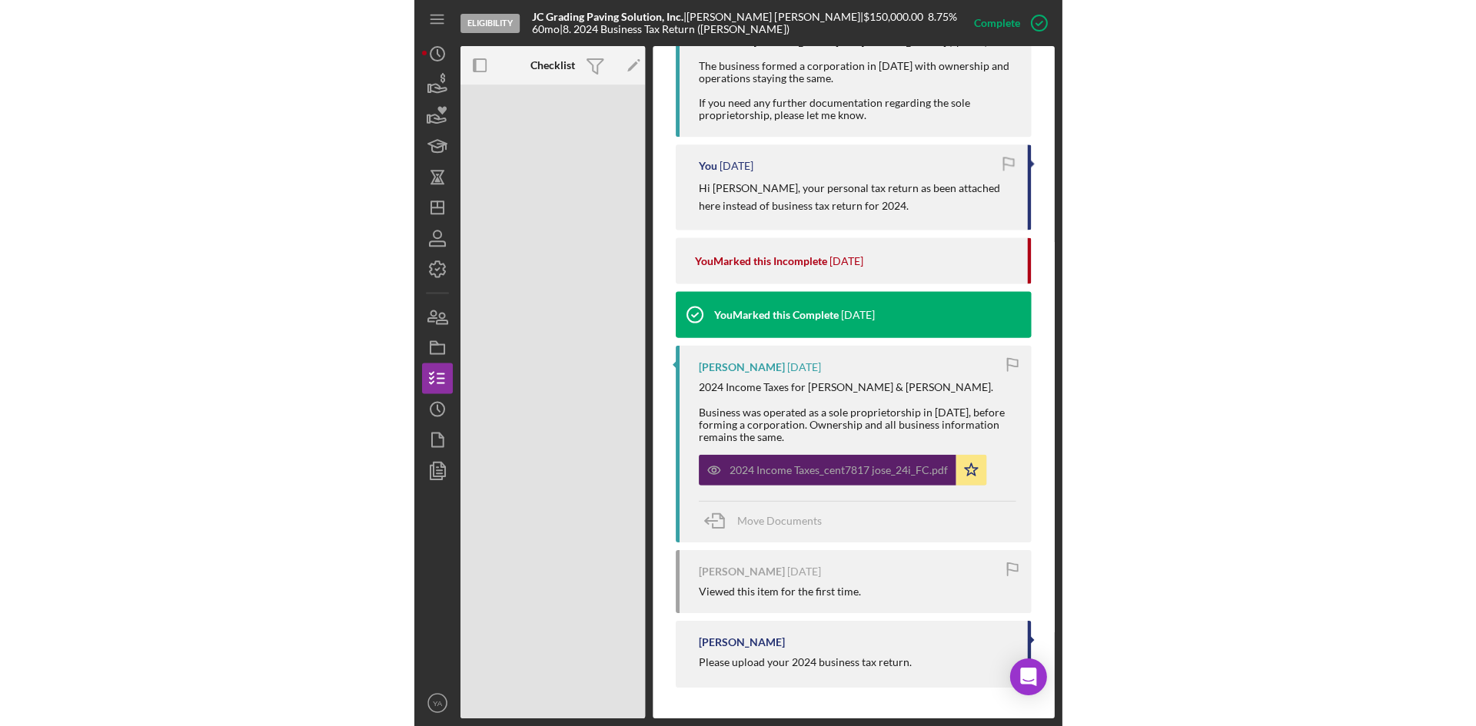
scroll to position [1039, 0]
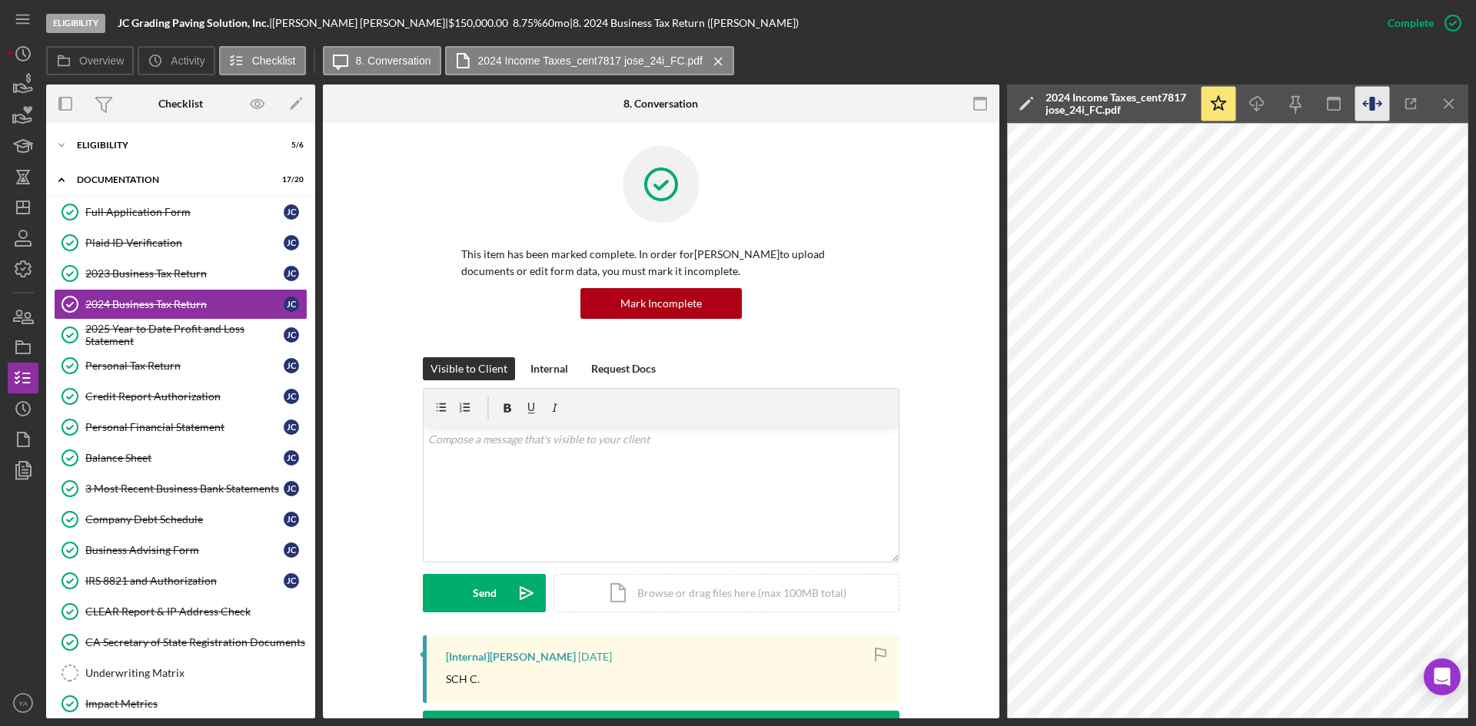
click at [1180, 103] on icon "button" at bounding box center [1372, 104] width 35 height 35
